Goal: Information Seeking & Learning: Find specific fact

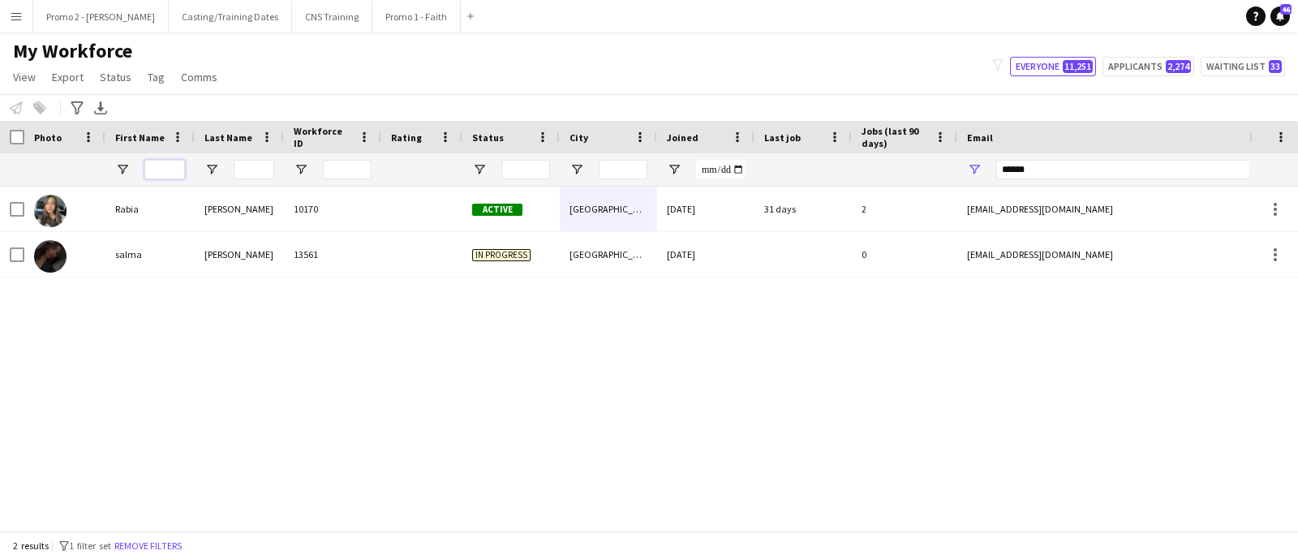
click at [178, 170] on input "First Name Filter Input" at bounding box center [164, 169] width 41 height 19
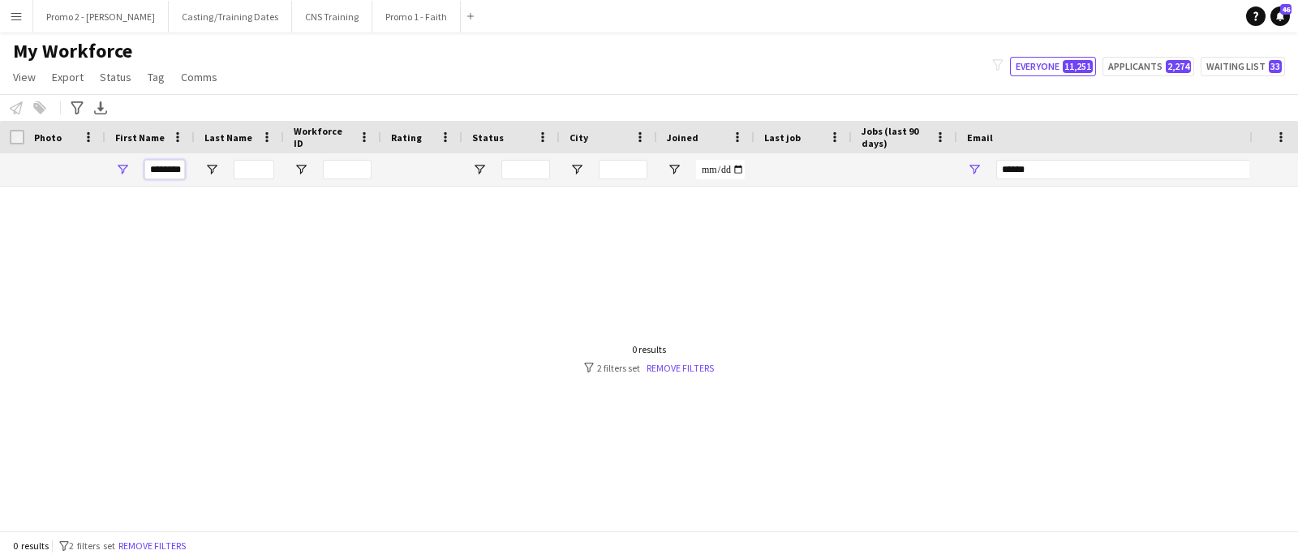
scroll to position [0, 4]
type input "********"
drag, startPoint x: 1038, startPoint y: 169, endPoint x: 807, endPoint y: 165, distance: 231.2
click at [807, 165] on div at bounding box center [879, 169] width 1758 height 32
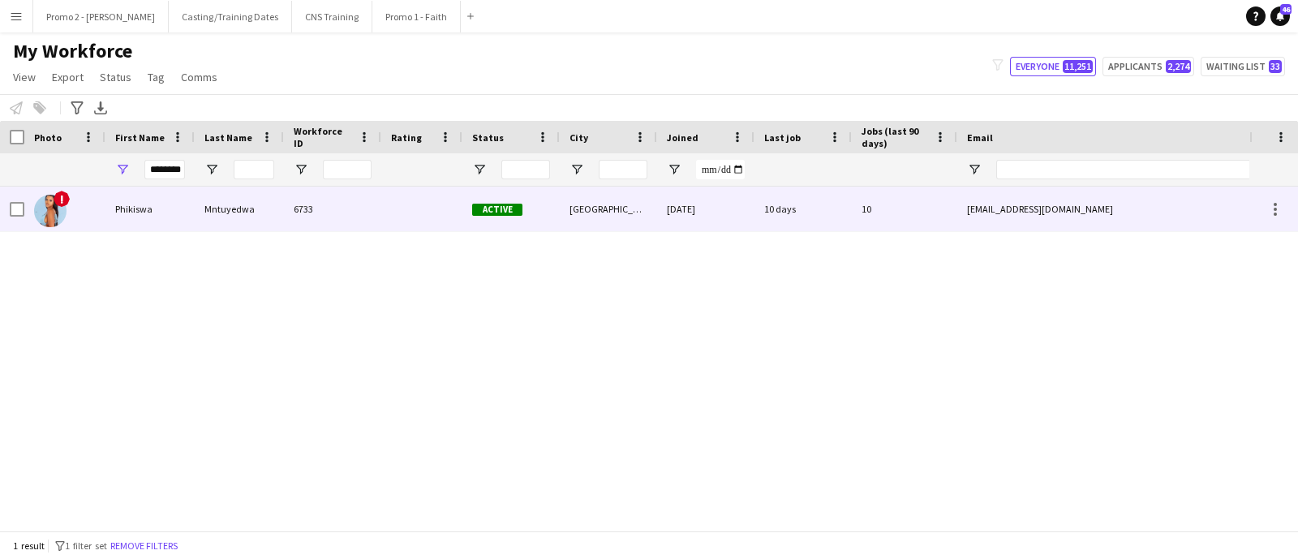
click at [590, 204] on div "Cape Town" at bounding box center [608, 209] width 97 height 45
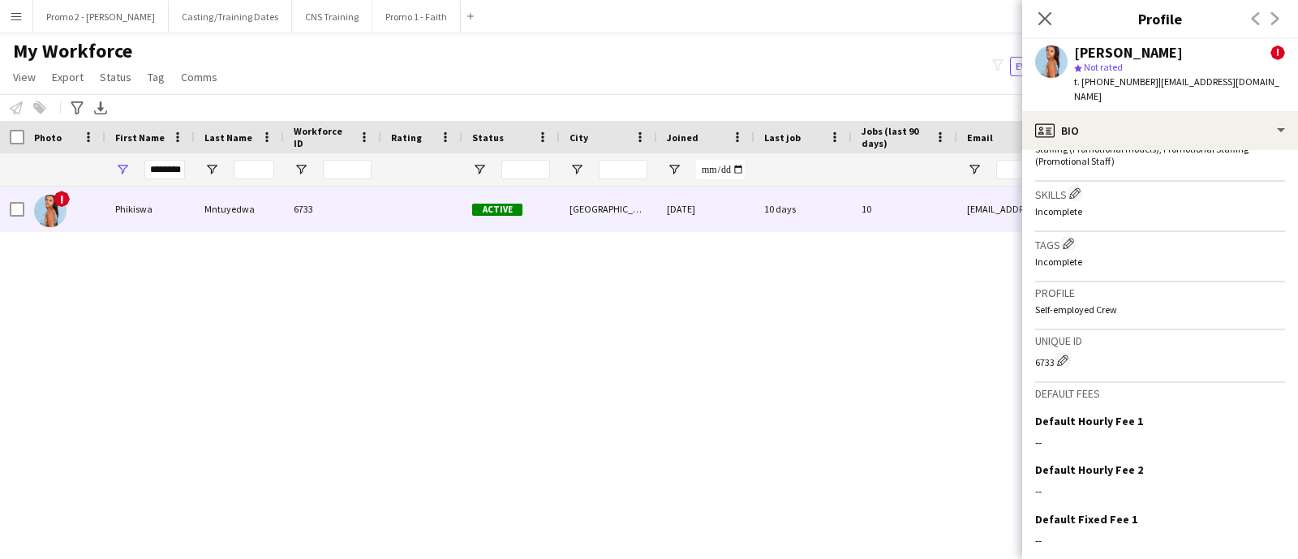
scroll to position [839, 0]
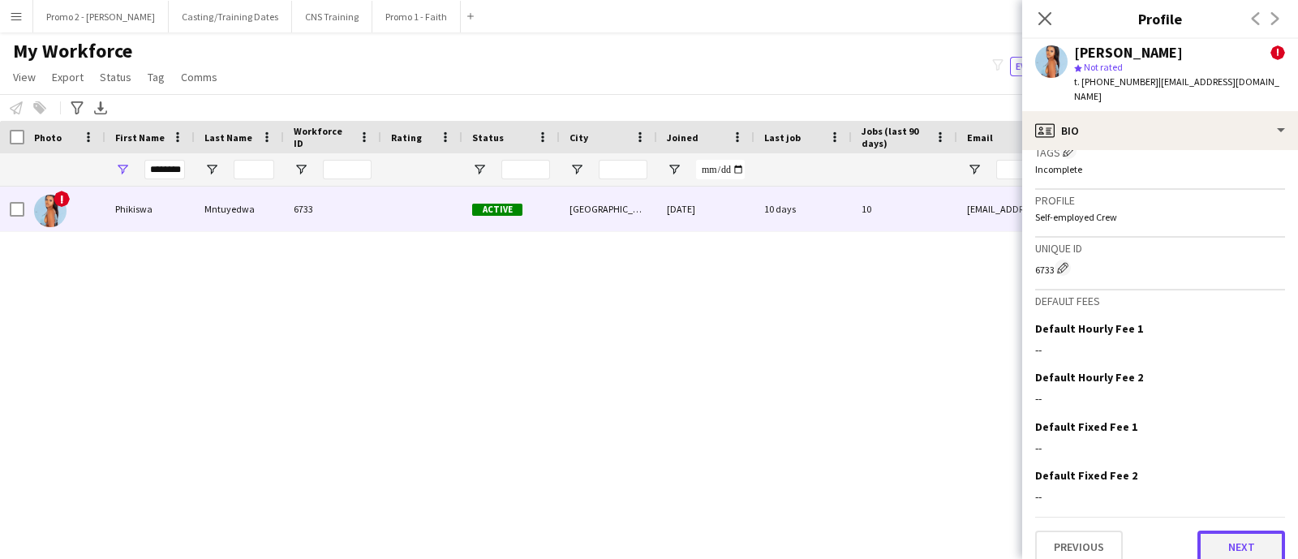
click at [1204, 530] on button "Next" at bounding box center [1241, 546] width 88 height 32
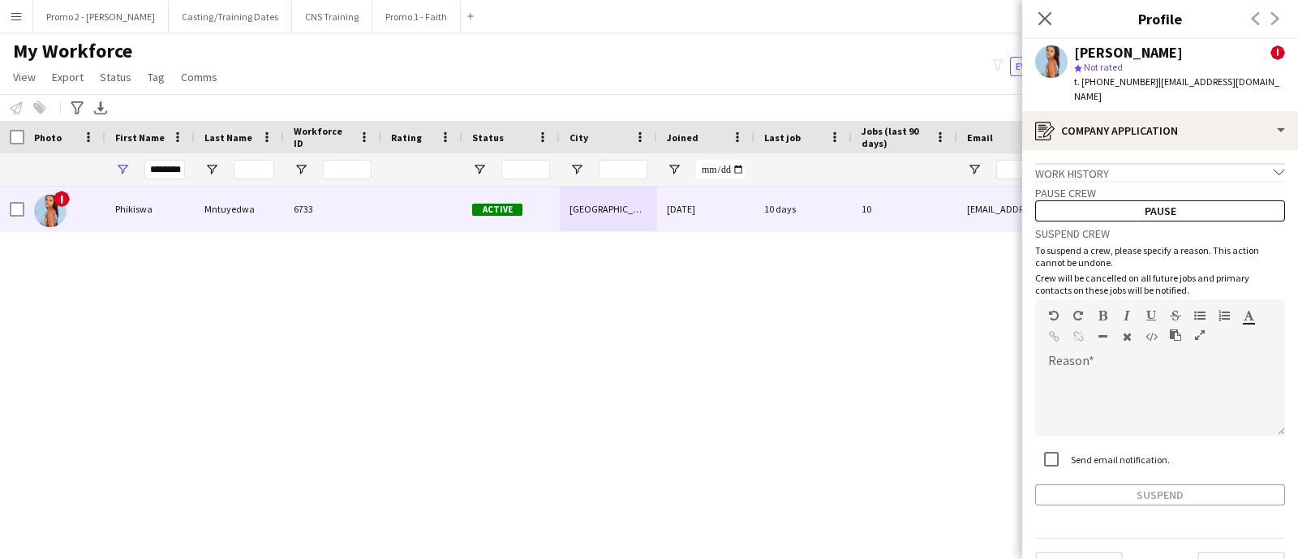
scroll to position [21, 0]
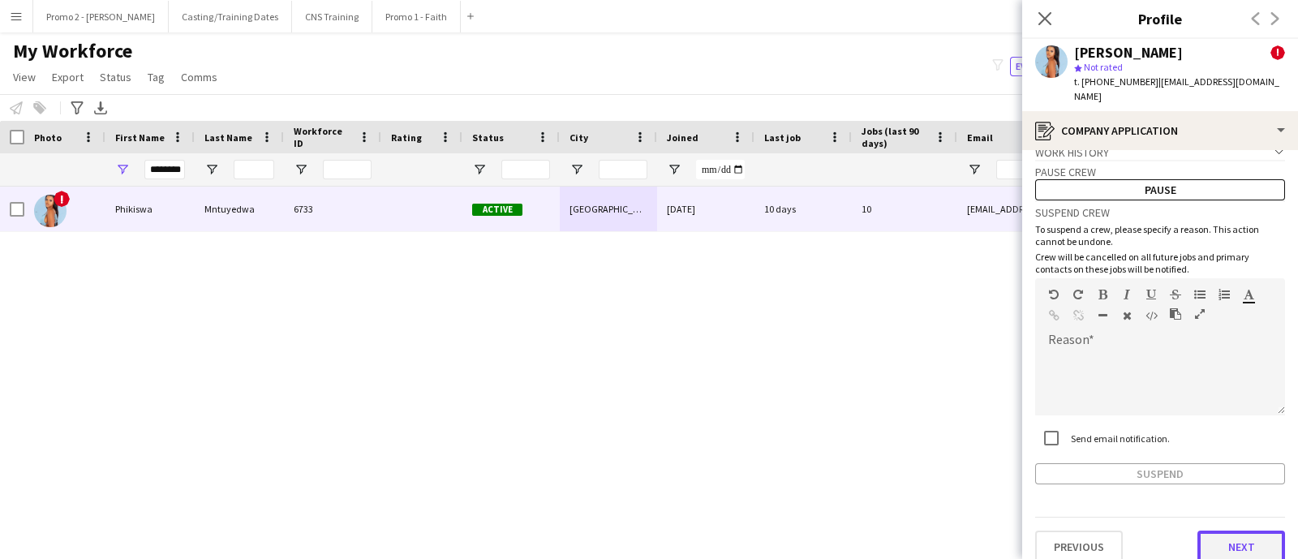
click at [1197, 530] on button "Next" at bounding box center [1241, 546] width 88 height 32
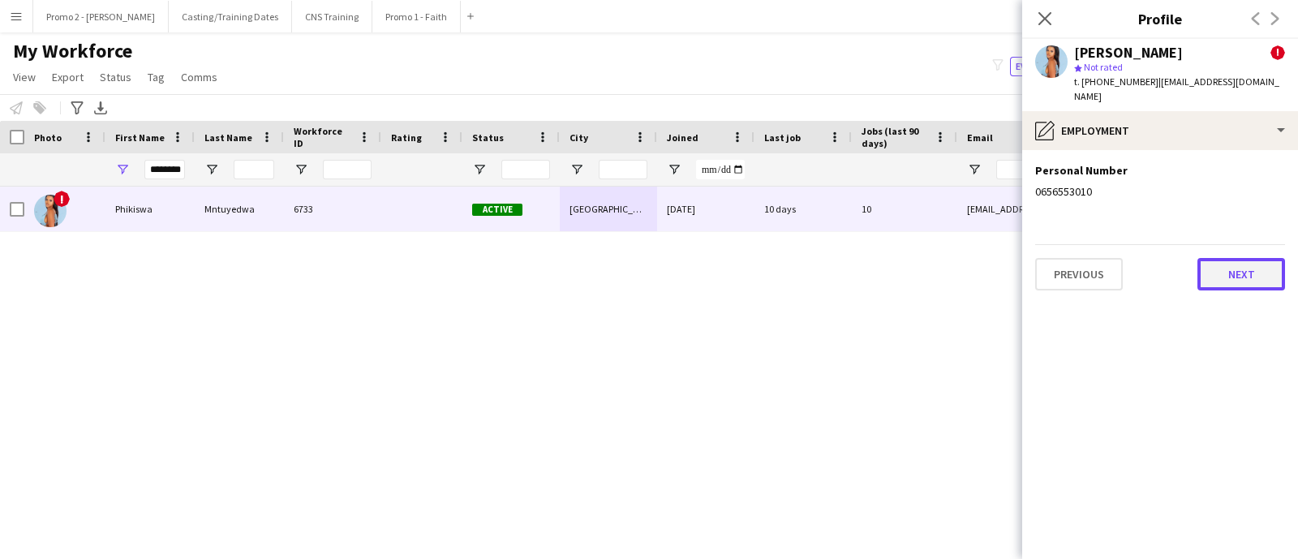
click at [1226, 258] on button "Next" at bounding box center [1241, 274] width 88 height 32
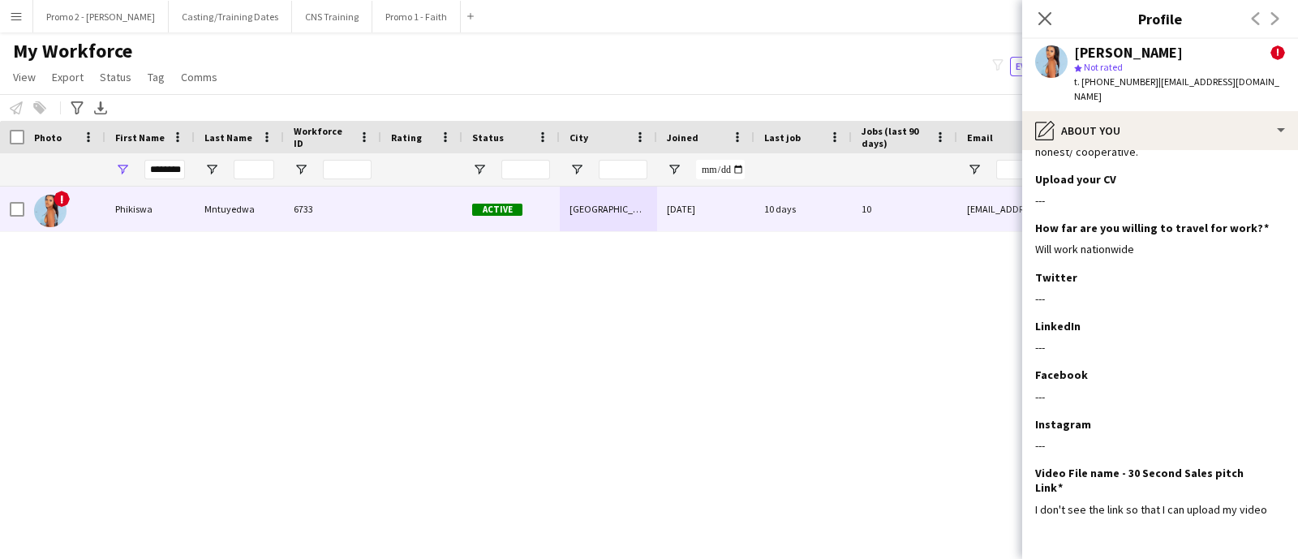
scroll to position [219, 0]
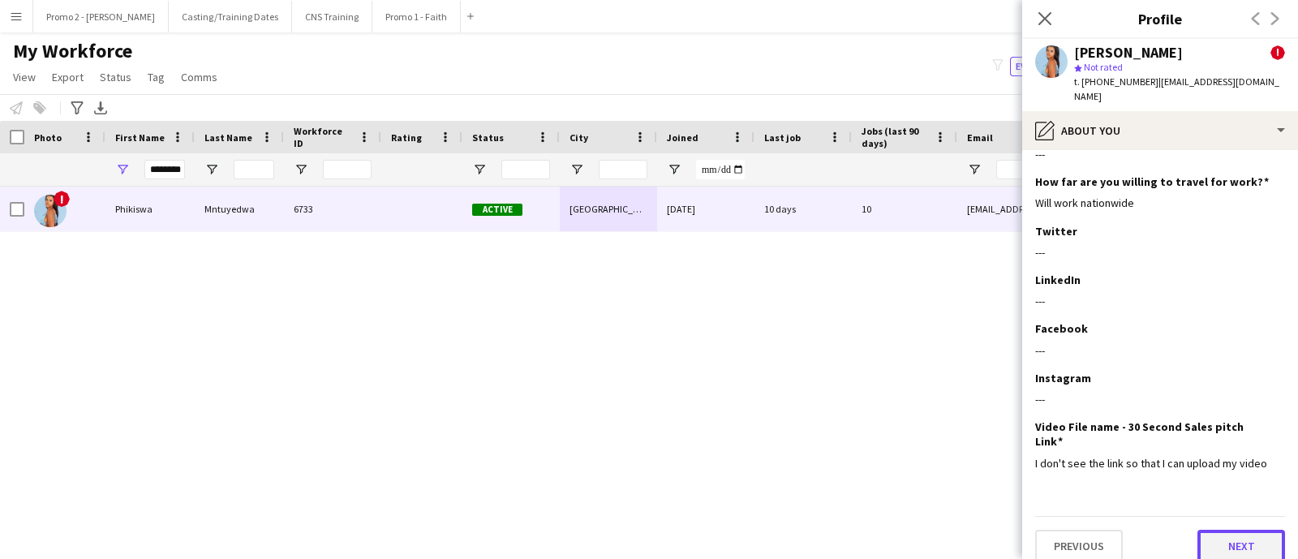
click at [1209, 530] on button "Next" at bounding box center [1241, 546] width 88 height 32
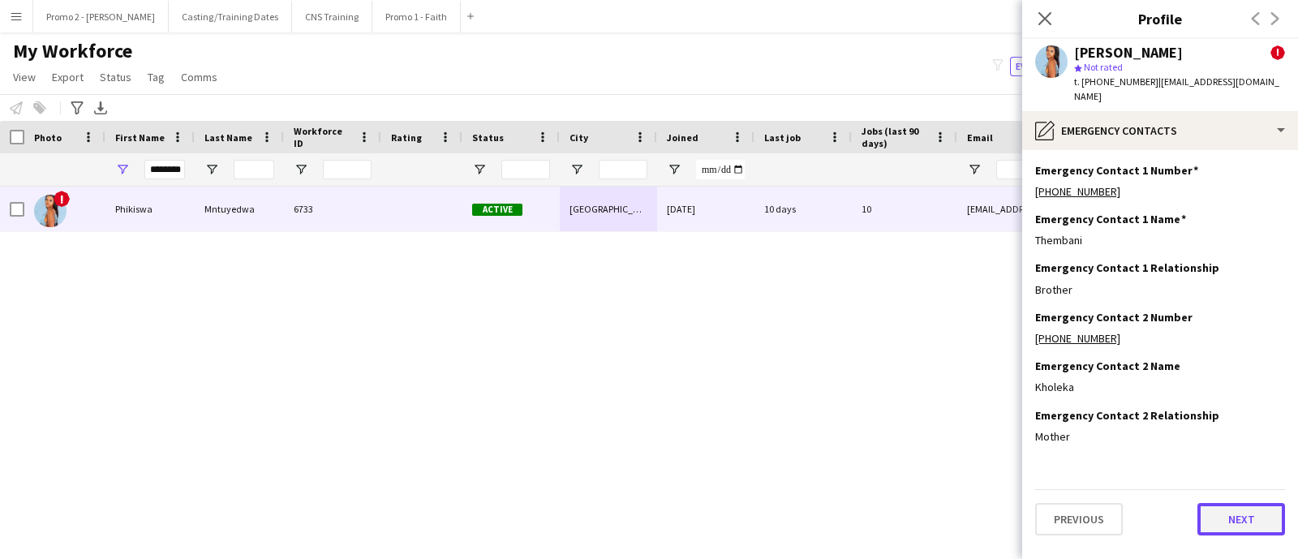
click at [1223, 503] on button "Next" at bounding box center [1241, 519] width 88 height 32
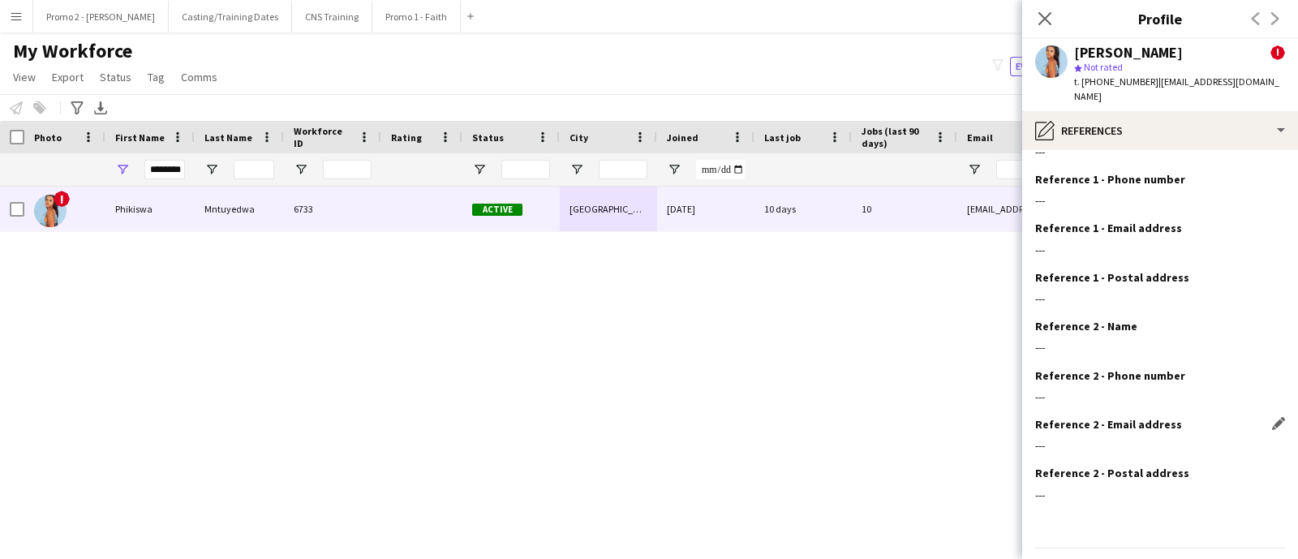
scroll to position [71, 0]
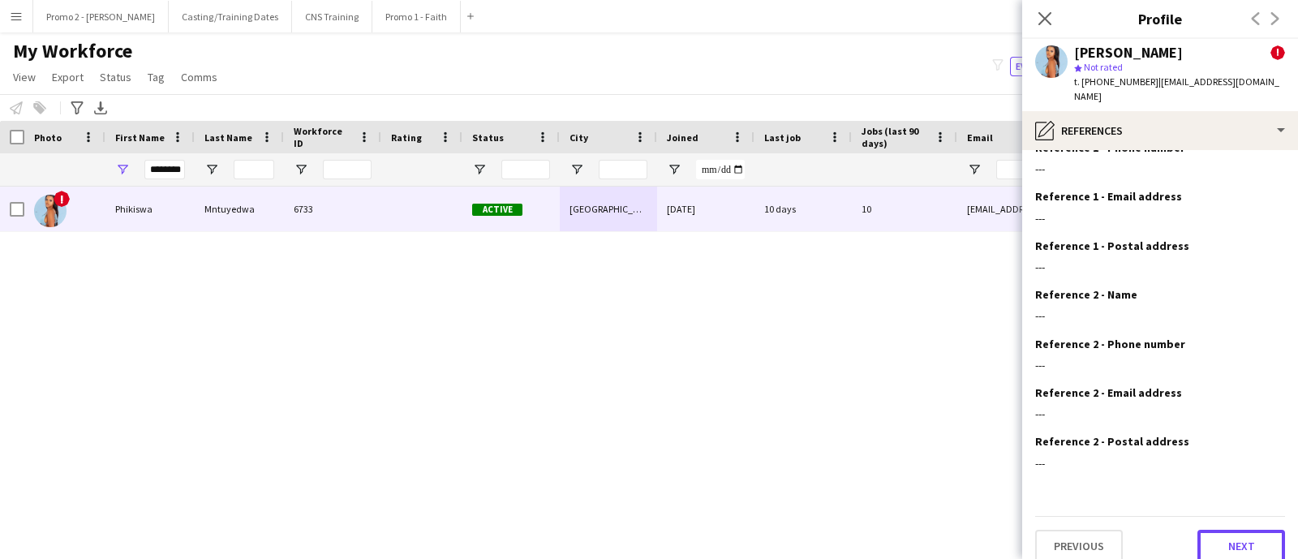
click at [1207, 530] on button "Next" at bounding box center [1241, 546] width 88 height 32
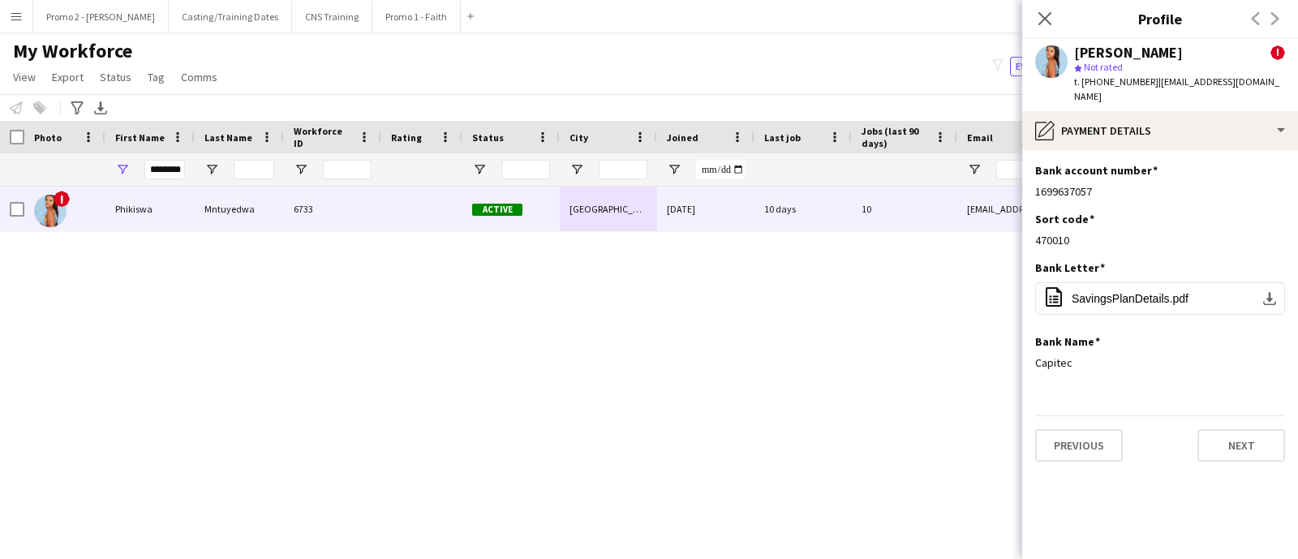
scroll to position [0, 0]
click at [549, 344] on div "! Phikiswa Mntuyedwa 6733 Active Cape Town 20-09-2024 10 days 10 phikiswaphikie…" at bounding box center [624, 351] width 1249 height 328
click at [1046, 10] on app-icon "Close pop-in" at bounding box center [1045, 19] width 24 height 24
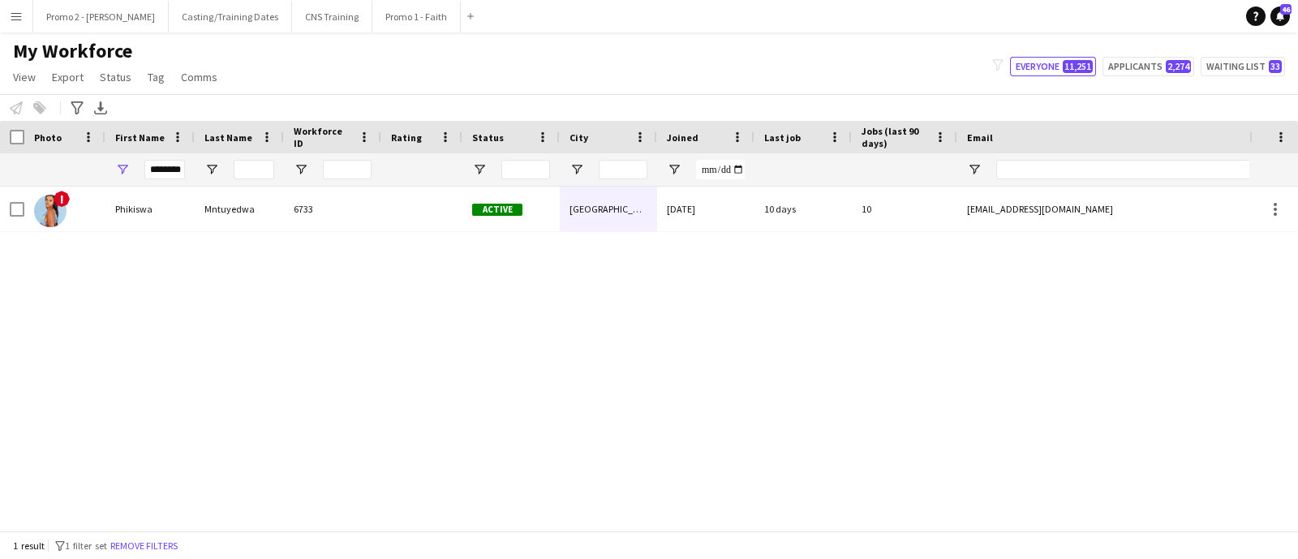
click at [295, 334] on div "! Phikiswa Mntuyedwa 6733 Active Cape Town 20-09-2024 10 days 10 phikiswaphikie…" at bounding box center [624, 351] width 1249 height 328
